Goal: Task Accomplishment & Management: Manage account settings

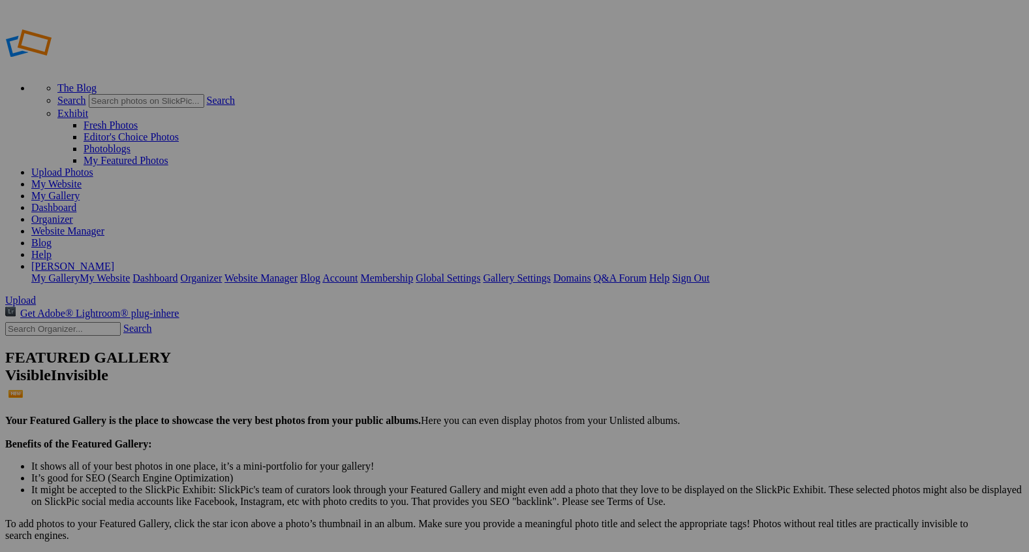
click at [36, 294] on span "Upload" at bounding box center [20, 299] width 31 height 11
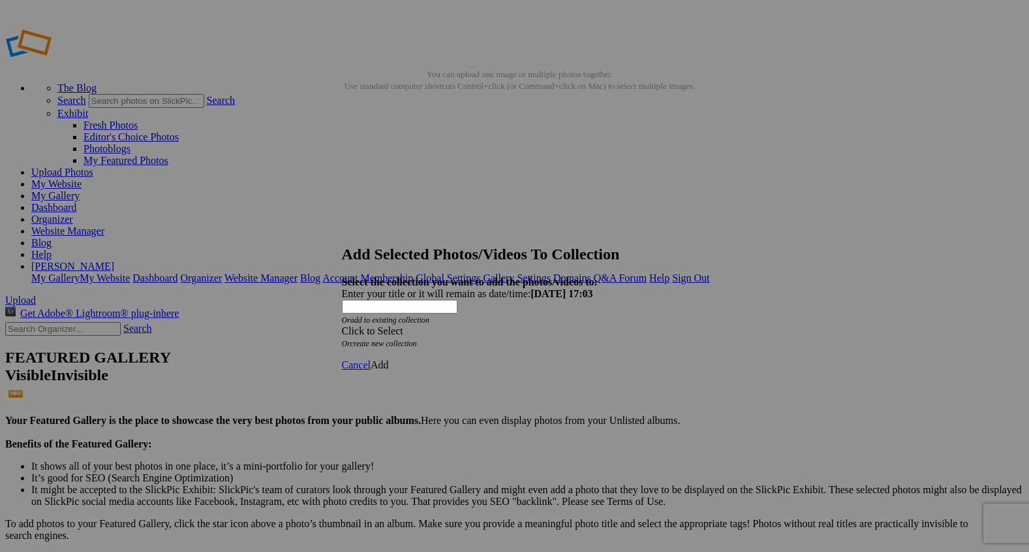
click at [342, 325] on span at bounding box center [342, 330] width 0 height 11
drag, startPoint x: 398, startPoint y: 264, endPoint x: 461, endPoint y: 326, distance: 88.2
click at [461, 320] on link "Rocking Z [GEOGRAPHIC_DATA]" at bounding box center [474, 314] width 153 height 11
drag, startPoint x: 461, startPoint y: 326, endPoint x: 672, endPoint y: 336, distance: 211.7
click at [389, 359] on span "Add" at bounding box center [380, 364] width 18 height 11
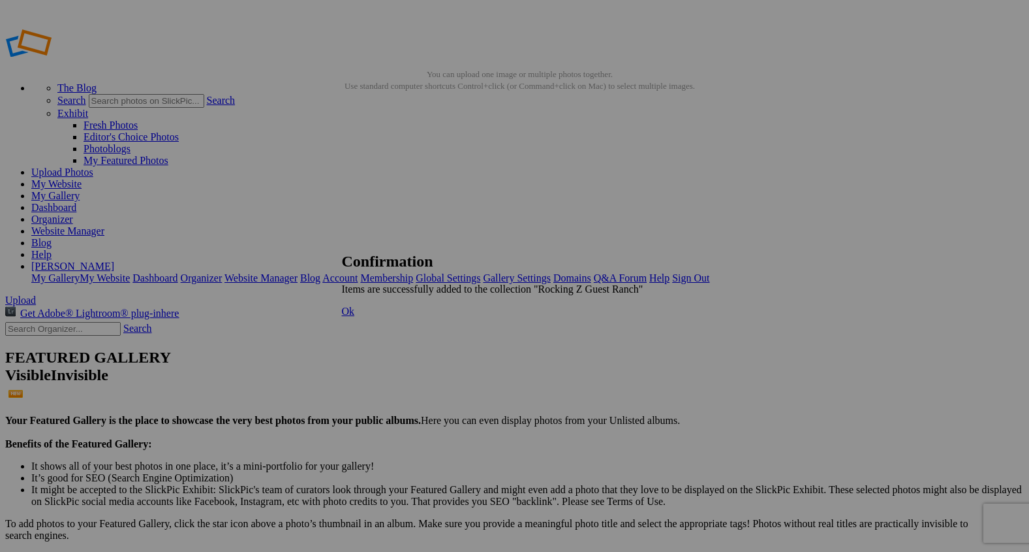
click at [355, 317] on span "Ok" at bounding box center [348, 310] width 13 height 11
click at [73, 213] on link "Organizer" at bounding box center [52, 218] width 42 height 11
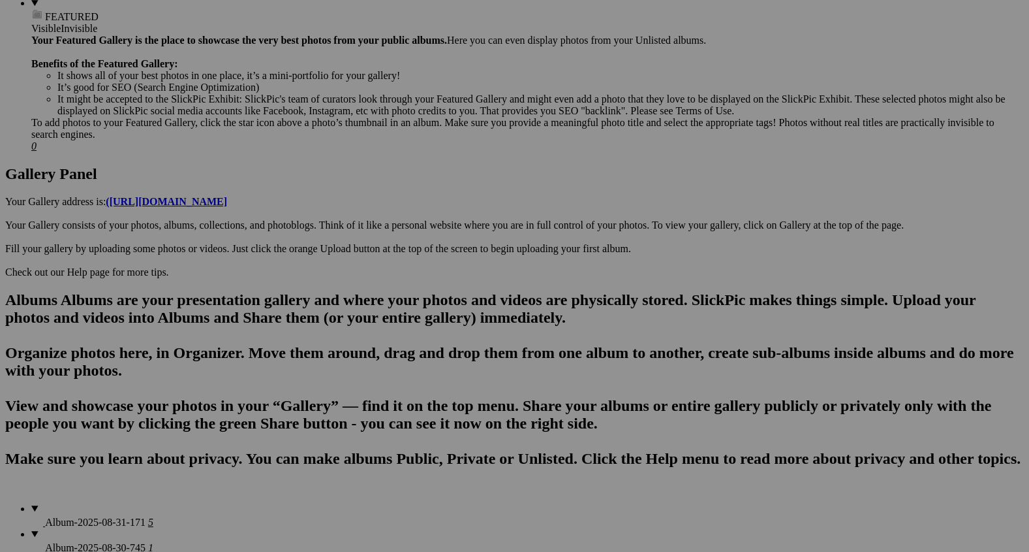
scroll to position [544, 0]
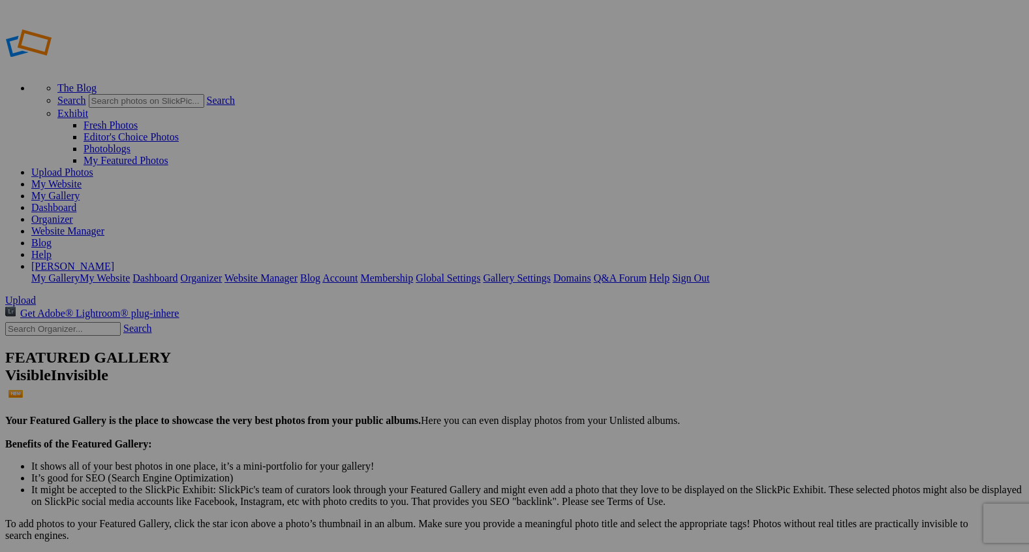
type input "2"
type input "Western Vows"
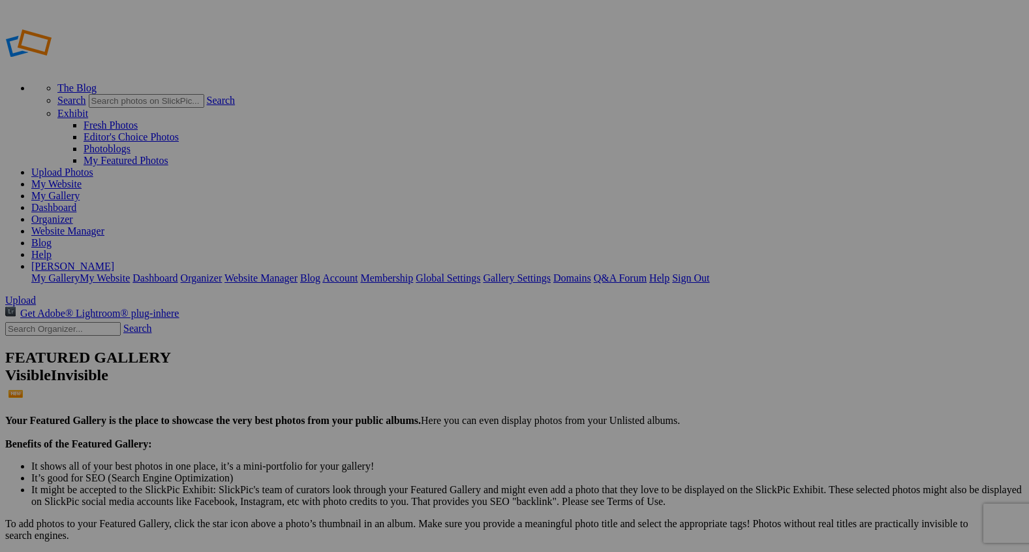
type input "2"
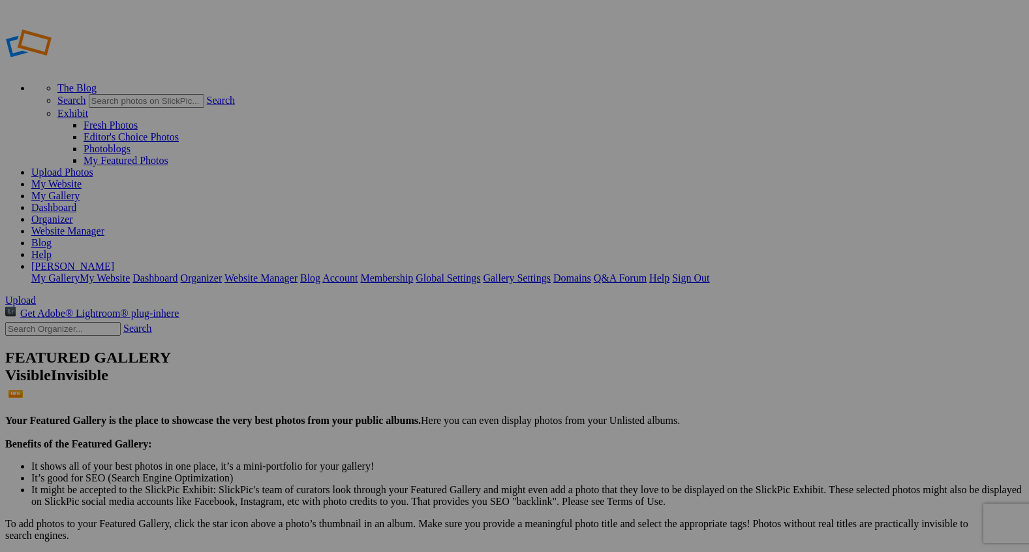
type input "3"
type input "Family Ride"
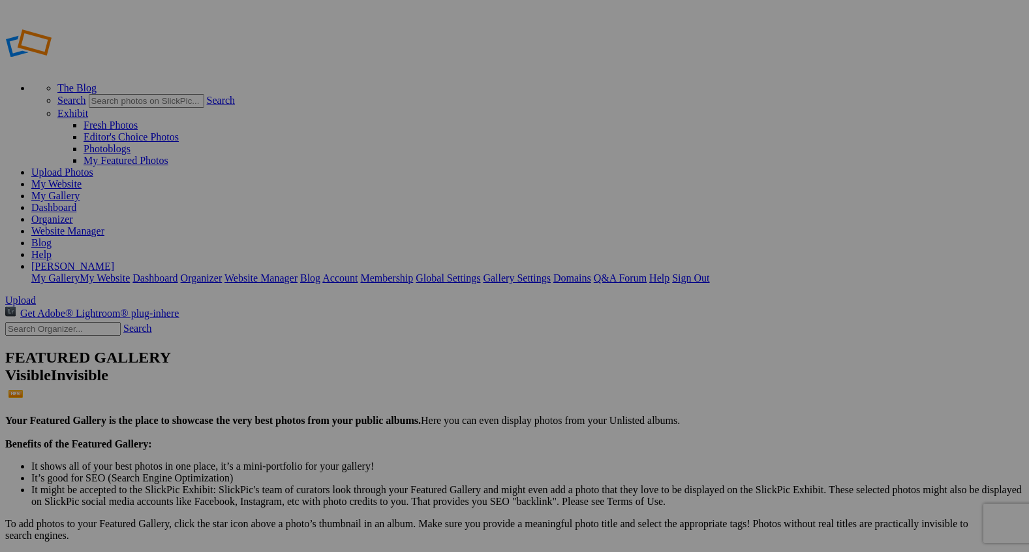
type input "9"
type input "Two hearts One Trail"
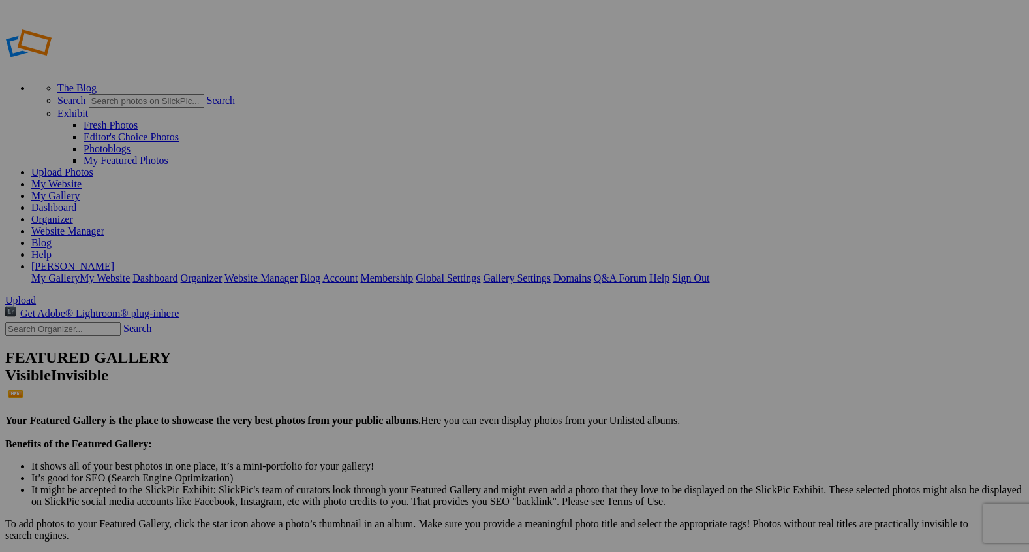
type input "L"
type input "8"
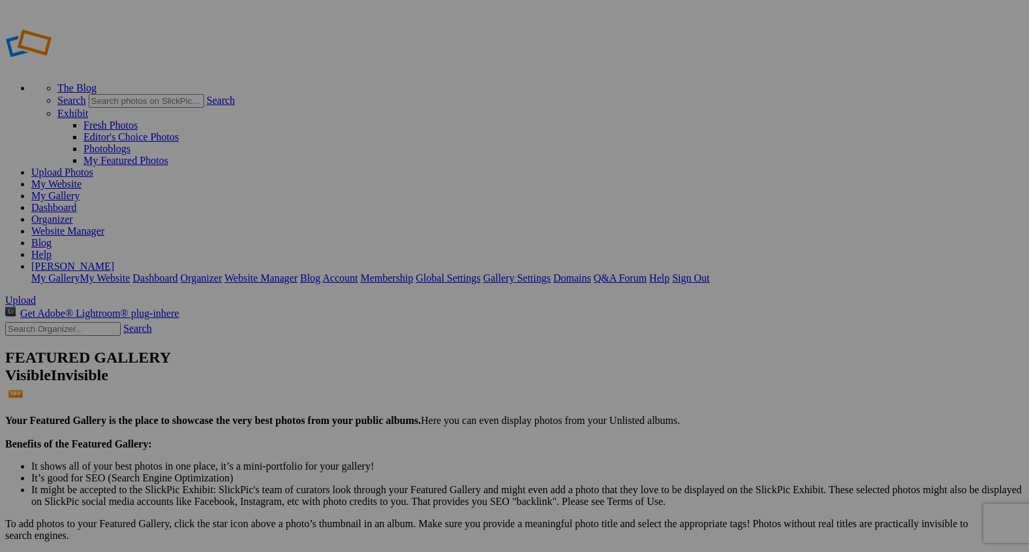
type input "Right at Home"
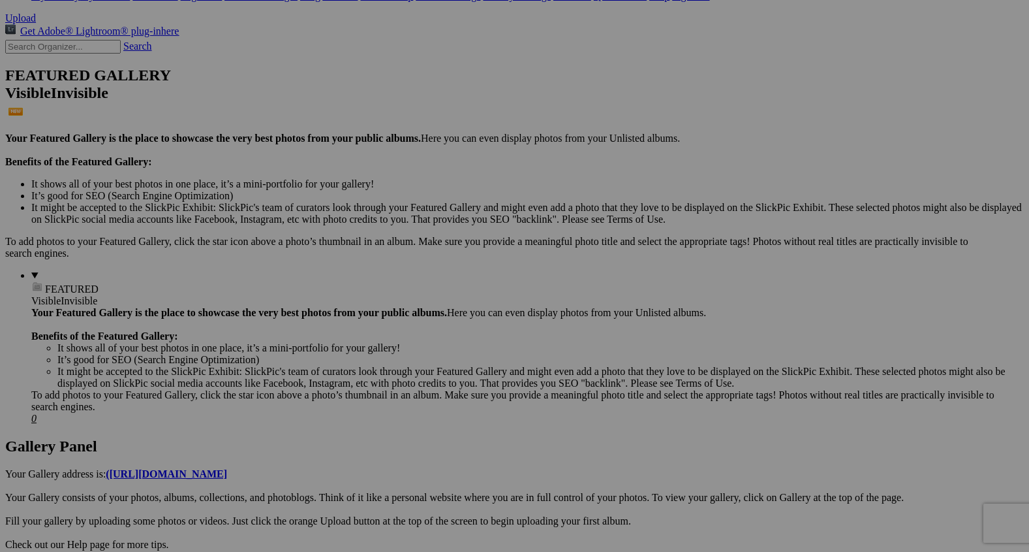
scroll to position [125, 0]
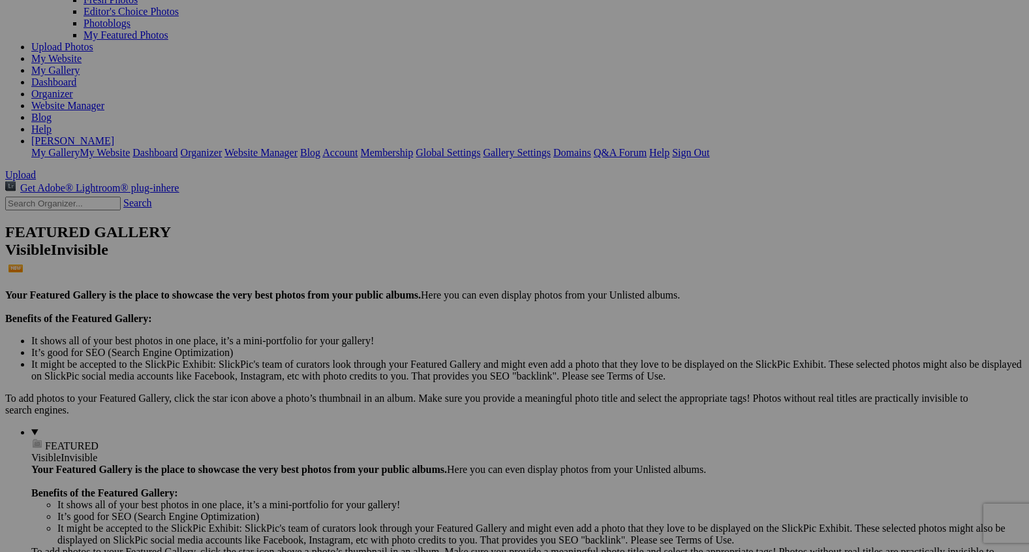
type input "Horse Kisses"
